Goal: Find specific page/section: Find specific page/section

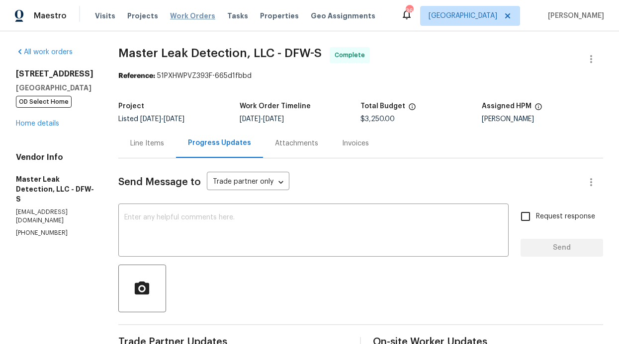
click at [190, 17] on span "Work Orders" at bounding box center [192, 16] width 45 height 10
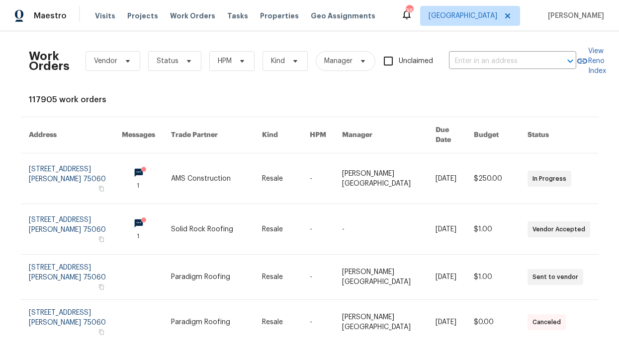
click at [251, 60] on div "Work Orders Vendor Status HPM Kind Manager Unclaimed ​" at bounding box center [302, 61] width 547 height 44
click at [237, 67] on span "HPM" at bounding box center [231, 61] width 45 height 20
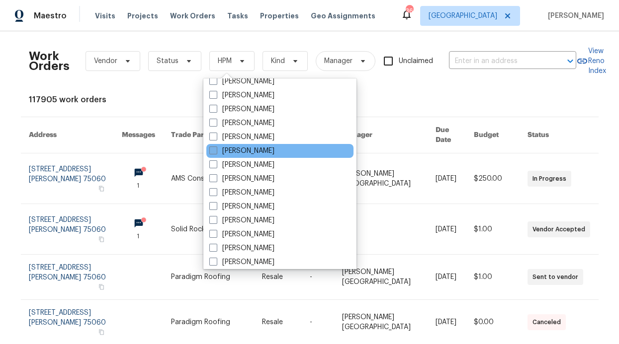
scroll to position [555, 0]
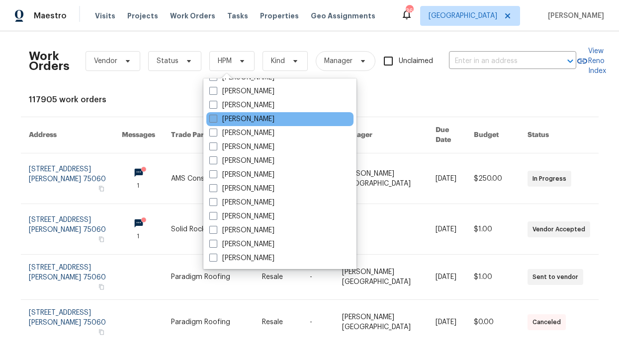
click at [261, 120] on label "[PERSON_NAME]" at bounding box center [241, 119] width 65 height 10
click at [216, 120] on input "[PERSON_NAME]" at bounding box center [212, 117] width 6 height 6
checkbox input "true"
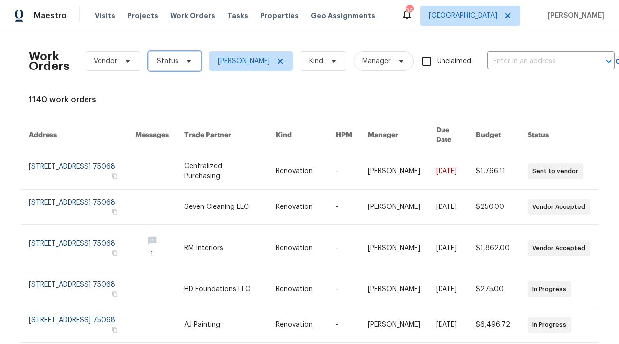
click at [177, 57] on span "Status" at bounding box center [174, 61] width 53 height 20
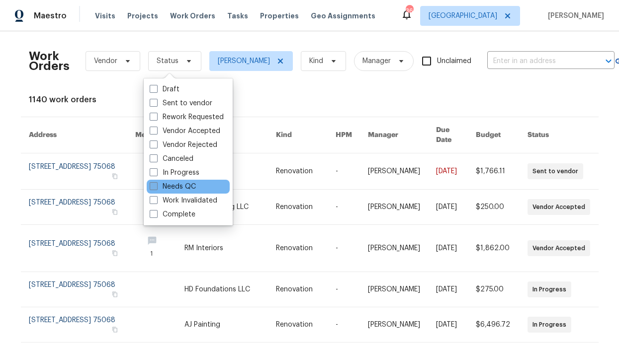
click at [188, 188] on label "Needs QC" at bounding box center [173, 187] width 46 height 10
click at [156, 188] on input "Needs QC" at bounding box center [153, 185] width 6 height 6
checkbox input "true"
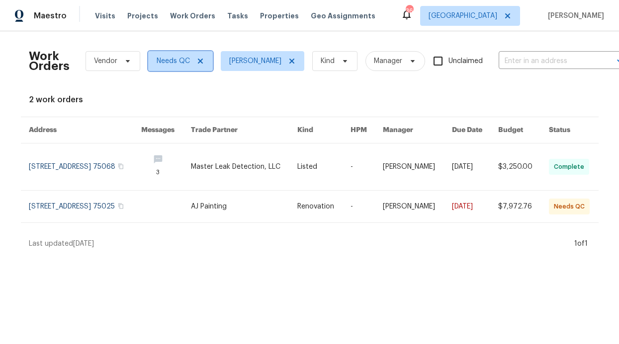
click at [199, 61] on span "Needs QC" at bounding box center [180, 61] width 65 height 20
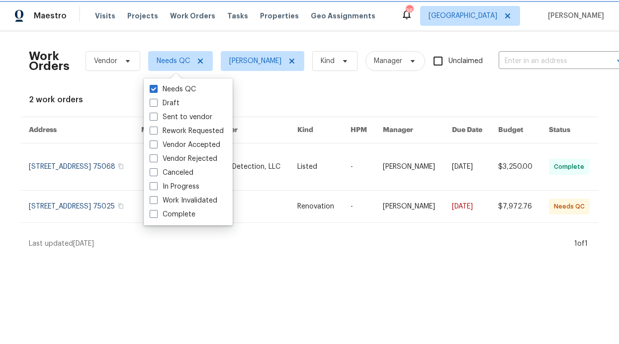
click at [196, 61] on icon at bounding box center [200, 61] width 8 height 8
checkbox input "false"
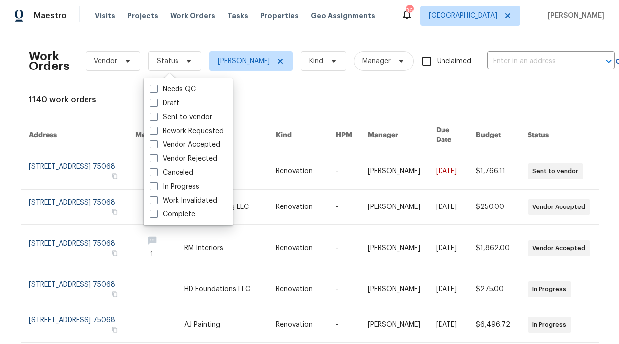
click at [243, 18] on div "Visits Projects Work Orders Tasks Properties Geo Assignments" at bounding box center [241, 16] width 292 height 20
